Goal: Task Accomplishment & Management: Manage account settings

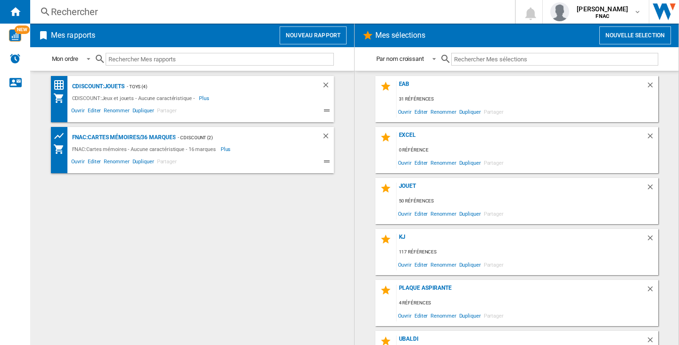
click at [301, 34] on button "Nouveau rapport" at bounding box center [313, 35] width 67 height 18
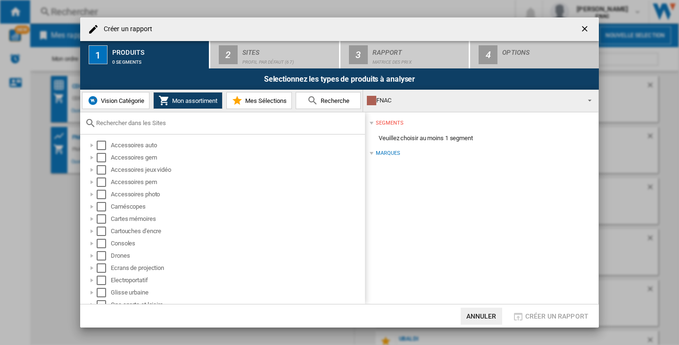
click at [138, 94] on button "Vision Catégorie" at bounding box center [115, 100] width 67 height 17
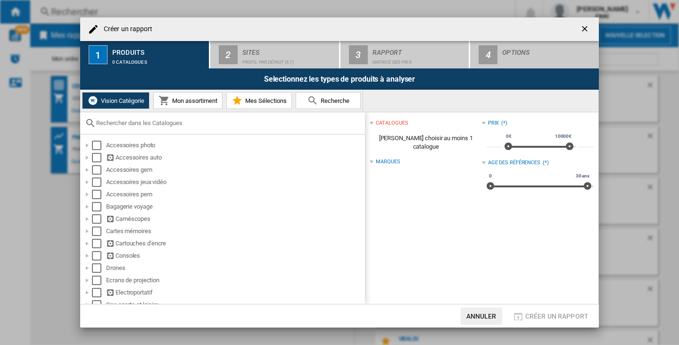
click at [465, 103] on div "Vision Catégorie Mon assortiment Mes Sélections Recherche" at bounding box center [339, 101] width 518 height 23
click at [402, 104] on div "Vision Catégorie Mon assortiment Mes Sélections Recherche" at bounding box center [339, 101] width 518 height 23
click at [201, 95] on button "Mon assortiment" at bounding box center [187, 100] width 69 height 17
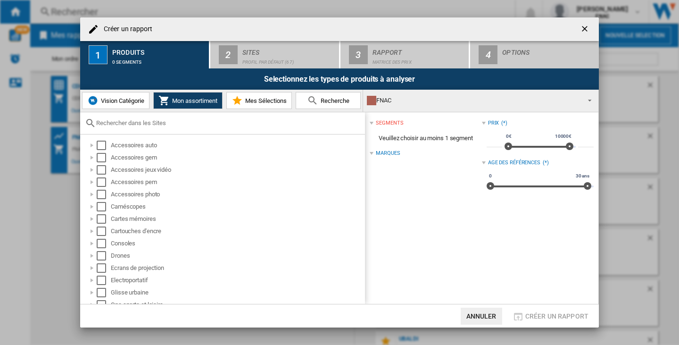
click at [446, 107] on div "FNAC" at bounding box center [473, 100] width 213 height 13
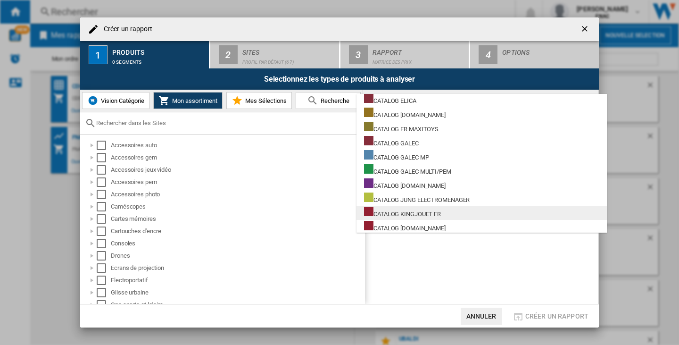
scroll to position [1395, 0]
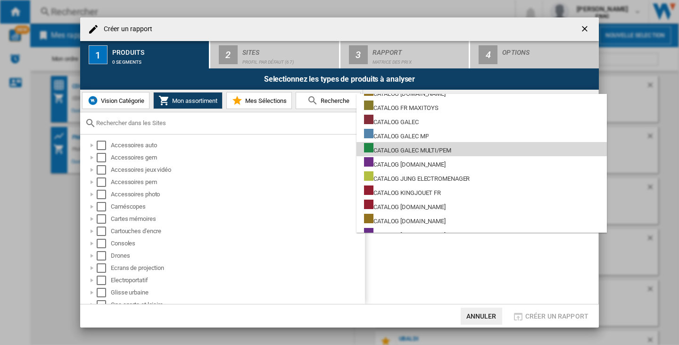
click at [454, 154] on md-option "CATALOG GALEC MULTI/PEM" at bounding box center [482, 149] width 250 height 14
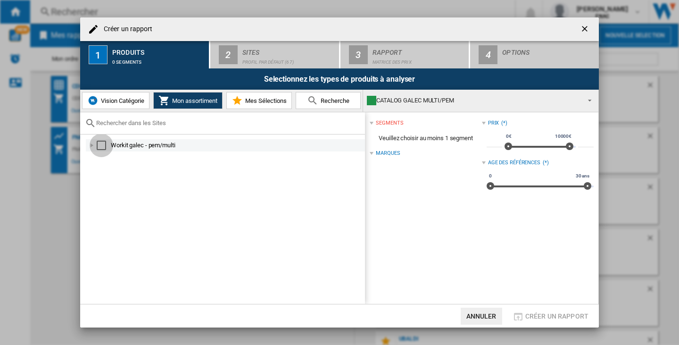
click at [101, 146] on div "Select" at bounding box center [101, 145] width 9 height 9
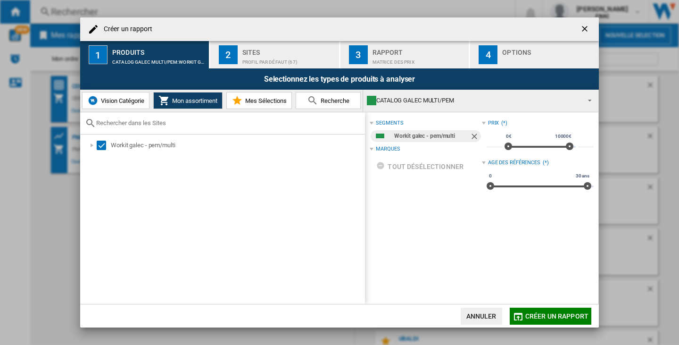
click at [562, 317] on span "Créer un rapport" at bounding box center [556, 316] width 63 height 8
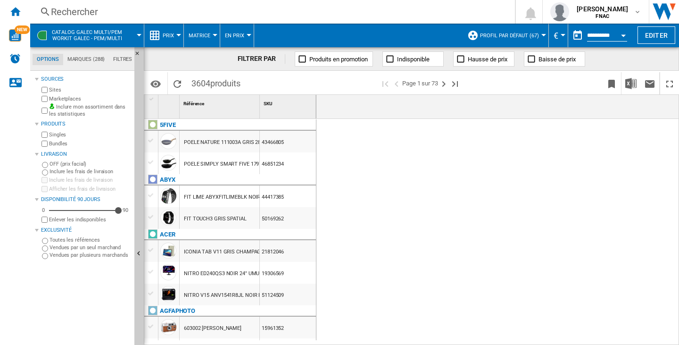
scroll to position [0, 2047]
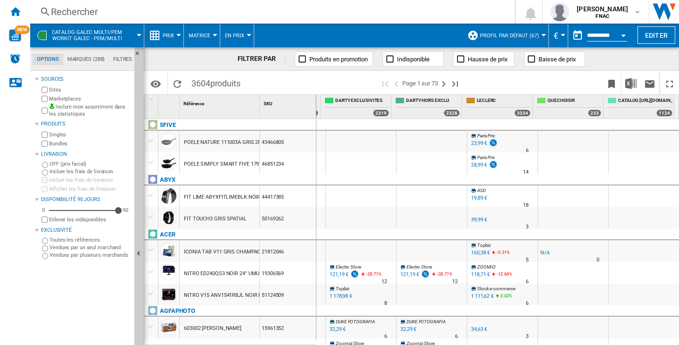
click at [528, 40] on button "Profil par défaut (67)" at bounding box center [512, 36] width 64 height 24
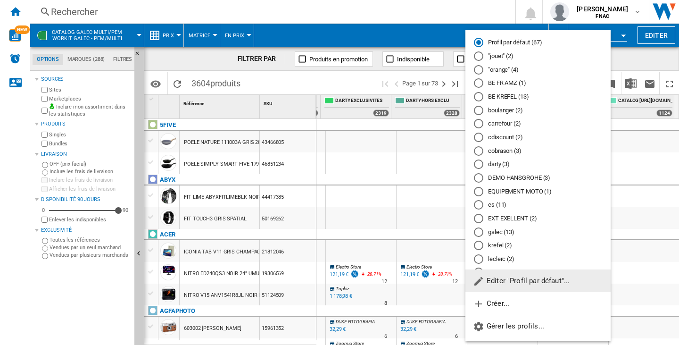
click at [509, 286] on button "Editer "Profil par défaut"..." at bounding box center [537, 280] width 145 height 23
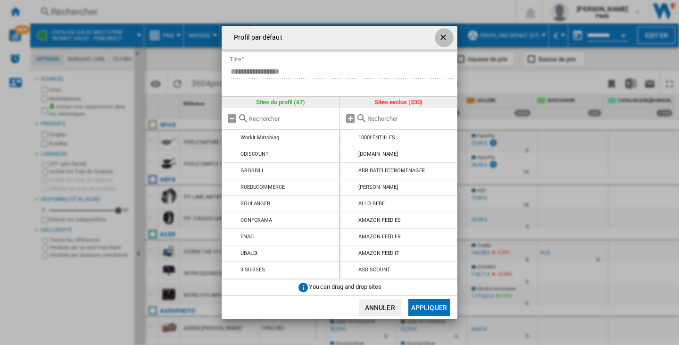
click at [439, 36] on ng-md-icon "getI18NText('BUTTONS.CLOSE_DIALOG')" at bounding box center [444, 38] width 11 height 11
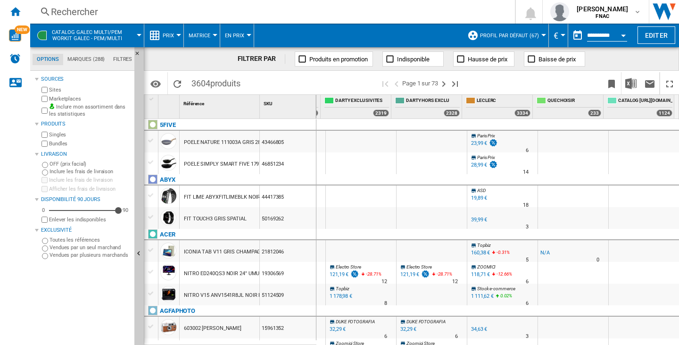
click at [525, 33] on span "Profil par défaut (67)" at bounding box center [509, 36] width 59 height 6
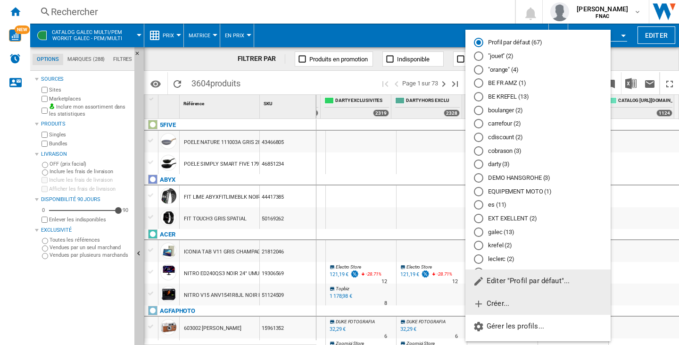
click at [514, 302] on button "Créer..." at bounding box center [537, 303] width 145 height 23
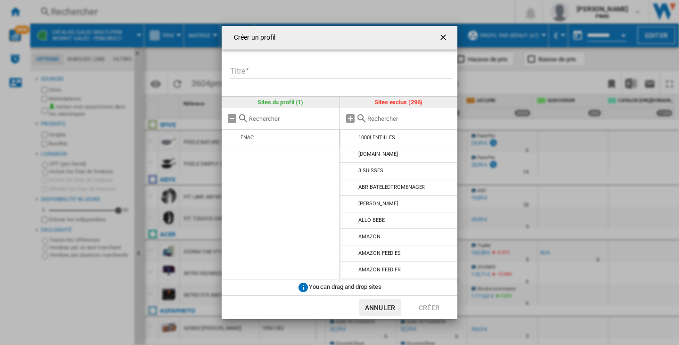
click at [259, 70] on input "Titre" at bounding box center [341, 72] width 223 height 14
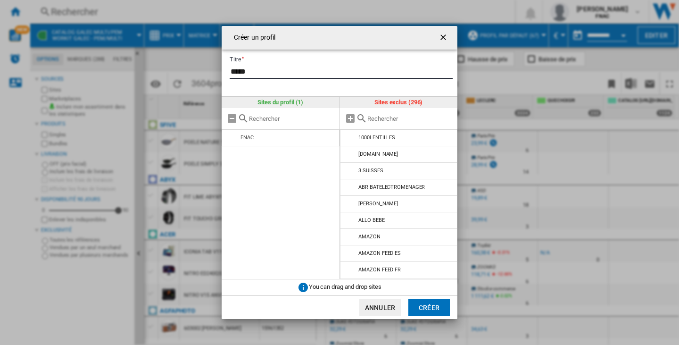
type input "*****"
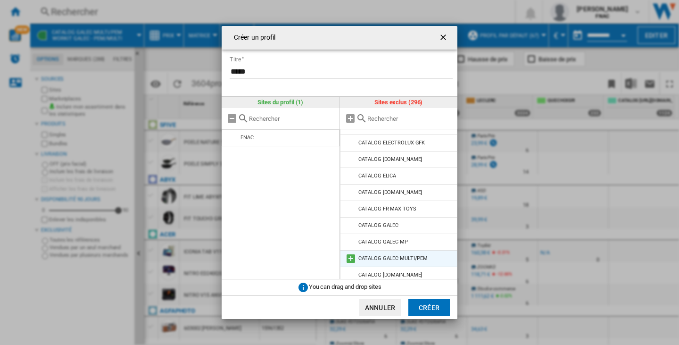
click at [354, 253] on md-icon "Créer un ..." at bounding box center [350, 258] width 11 height 11
click at [448, 310] on button "Créer" at bounding box center [428, 307] width 41 height 17
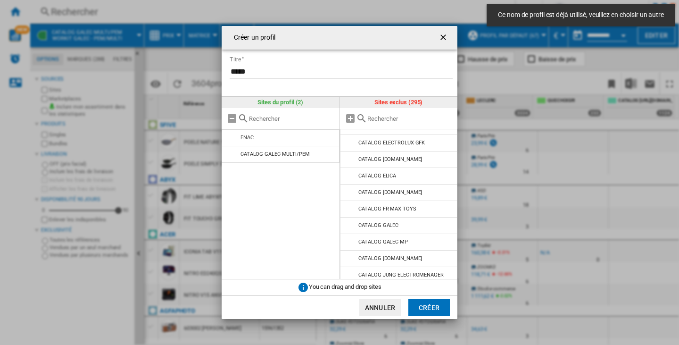
click at [426, 302] on button "Créer" at bounding box center [428, 307] width 41 height 17
click at [445, 39] on ng-md-icon "getI18NText('BUTTONS.CLOSE_DIALOG')" at bounding box center [444, 38] width 11 height 11
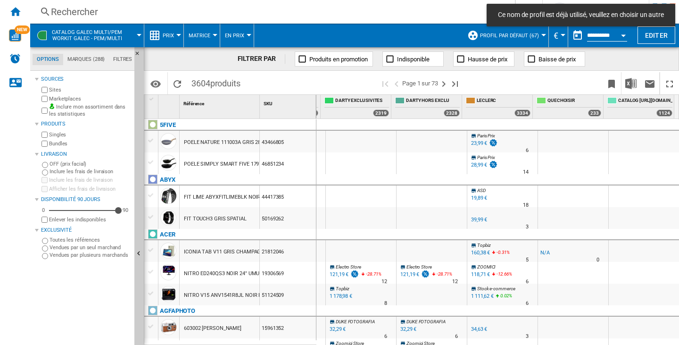
click at [517, 31] on button "Profil par défaut (67)" at bounding box center [512, 36] width 64 height 24
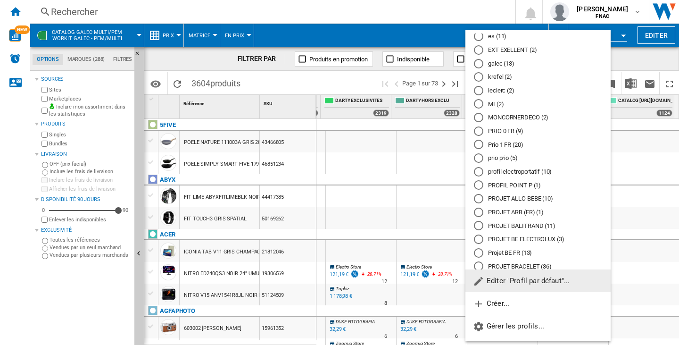
scroll to position [189, 0]
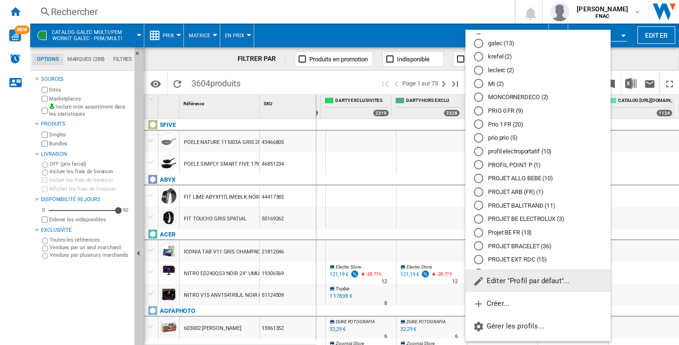
click at [502, 44] on md-radio-button "galec (13)" at bounding box center [538, 43] width 128 height 9
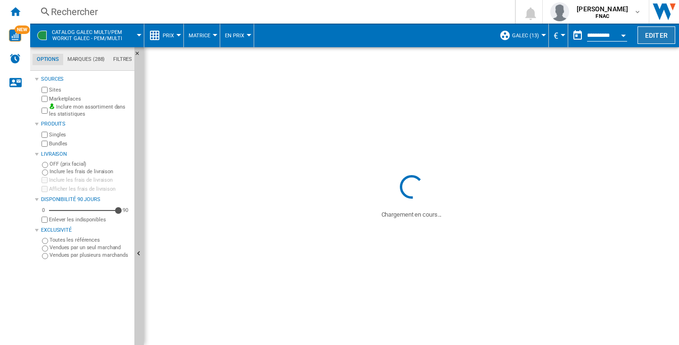
click at [656, 36] on button "Editer" at bounding box center [657, 34] width 38 height 17
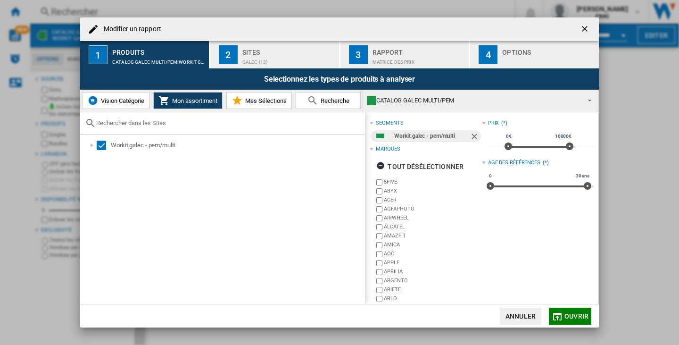
click at [315, 55] on div "galec (13)" at bounding box center [288, 60] width 93 height 10
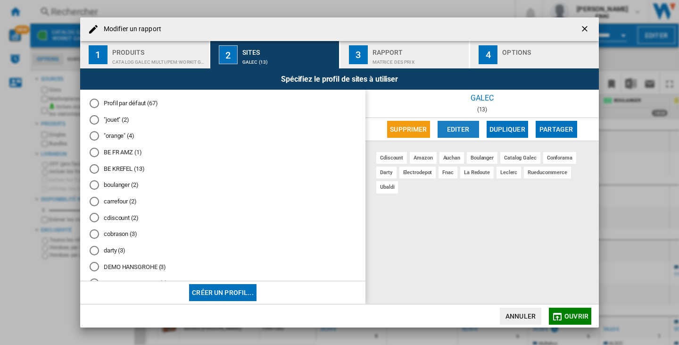
click at [460, 125] on button "Editer" at bounding box center [458, 129] width 41 height 17
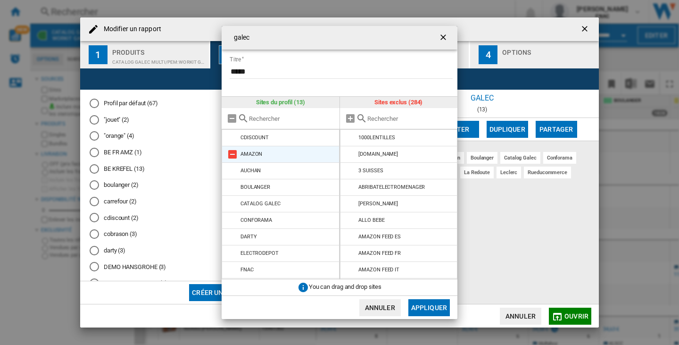
click at [228, 154] on md-icon "galec Titre ..." at bounding box center [232, 154] width 11 height 11
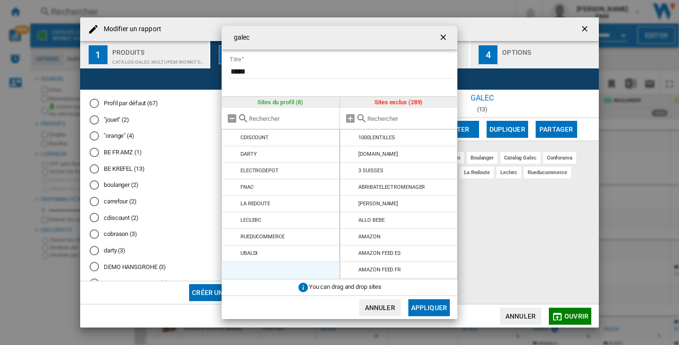
click at [228, 154] on md-icon "galec Titre ..." at bounding box center [232, 154] width 11 height 11
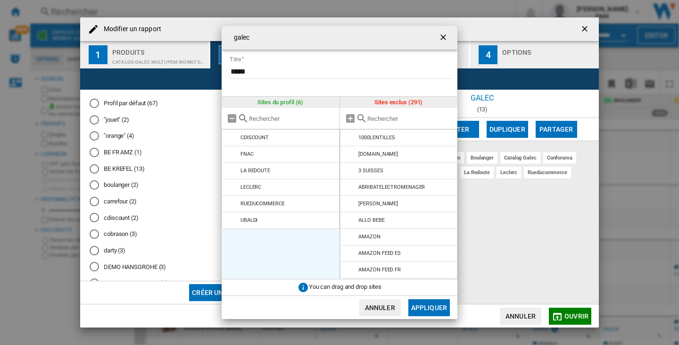
click at [228, 154] on md-icon "galec Titre ..." at bounding box center [232, 154] width 11 height 11
click at [233, 165] on md-icon "galec Titre ..." at bounding box center [232, 170] width 11 height 11
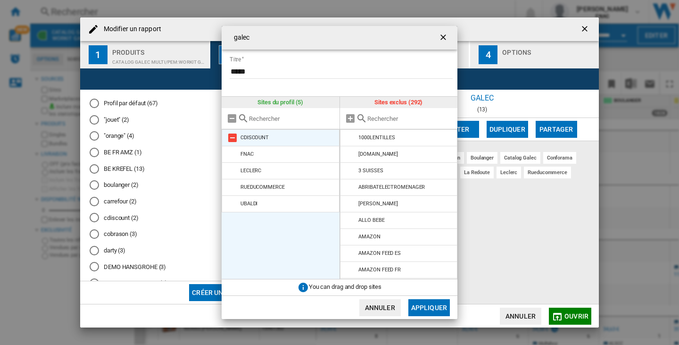
click at [236, 136] on md-icon "galec Titre ..." at bounding box center [232, 137] width 11 height 11
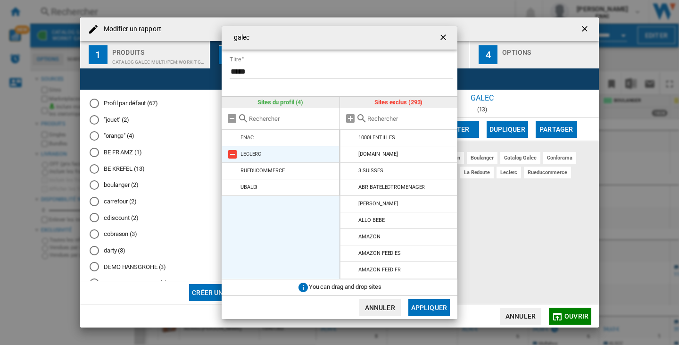
click at [233, 155] on md-icon "galec Titre ..." at bounding box center [232, 154] width 11 height 11
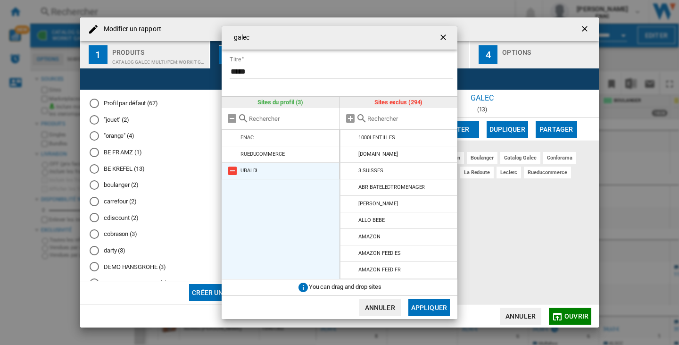
click at [235, 169] on md-icon "galec Titre ..." at bounding box center [232, 170] width 11 height 11
click at [235, 158] on md-icon "galec Titre ..." at bounding box center [232, 154] width 11 height 11
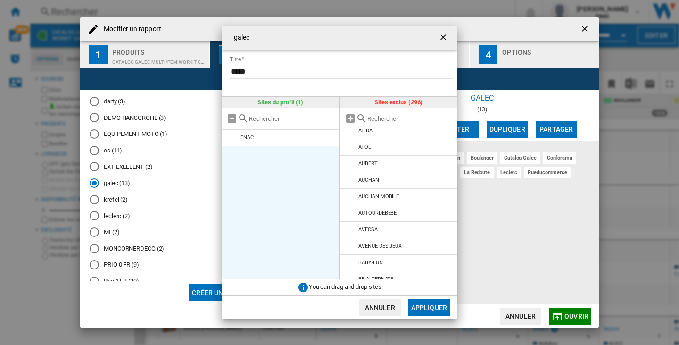
scroll to position [1567, 0]
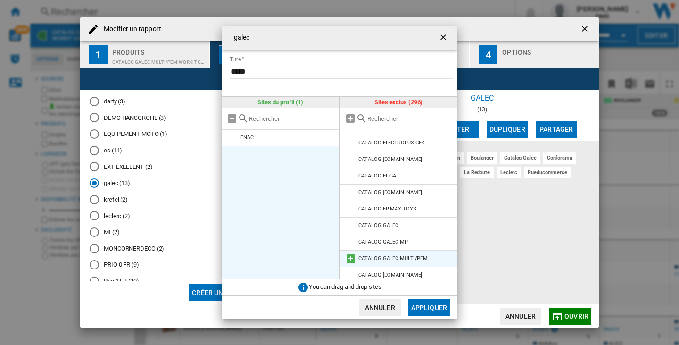
click at [355, 253] on md-icon "galec Titre ..." at bounding box center [350, 258] width 11 height 11
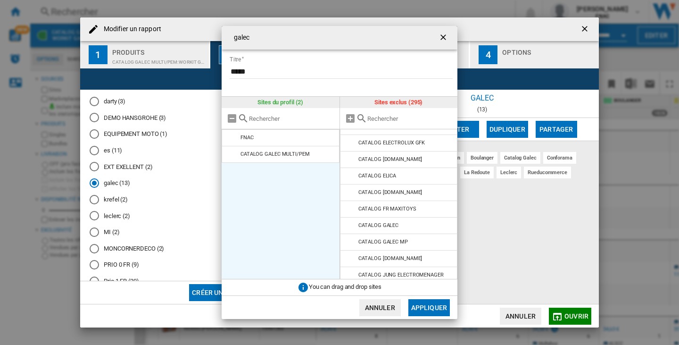
click at [433, 307] on button "Appliquer" at bounding box center [428, 307] width 41 height 17
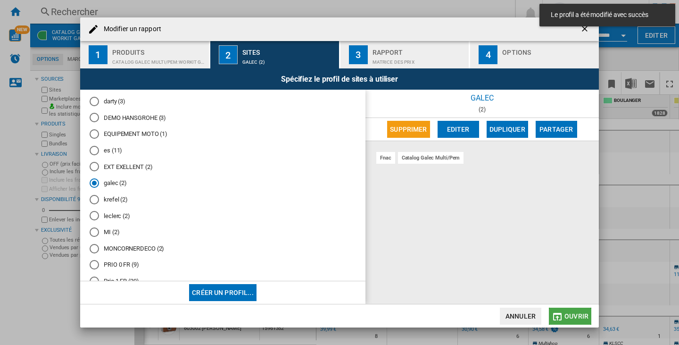
click at [586, 310] on button "Ouvrir" at bounding box center [570, 315] width 42 height 17
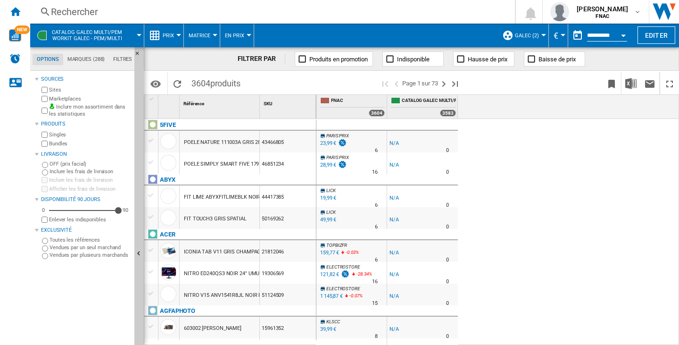
click at [582, 224] on div "PARIS PRIX 0.0 % 23,99 € % N/A 6 PARIS PRIX -1.0 % -1 €" at bounding box center [497, 232] width 363 height 226
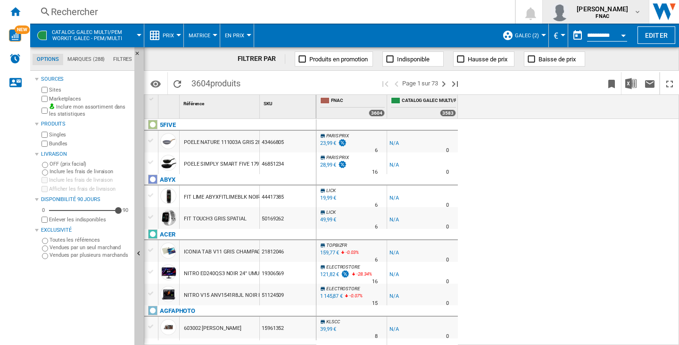
click at [581, 3] on div "felana lilia raharivololona FNAC" at bounding box center [595, 11] width 91 height 19
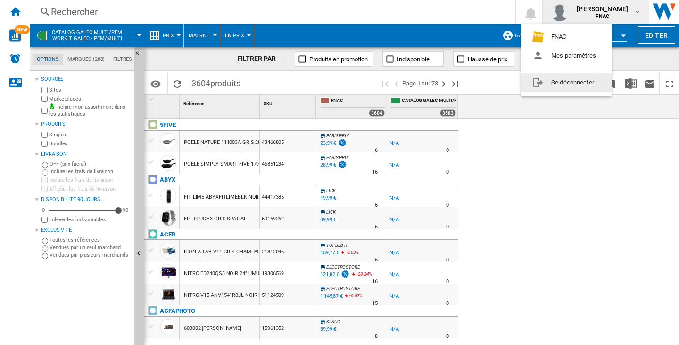
click at [581, 78] on button "Se déconnecter" at bounding box center [566, 82] width 91 height 19
